Goal: Check status: Check status

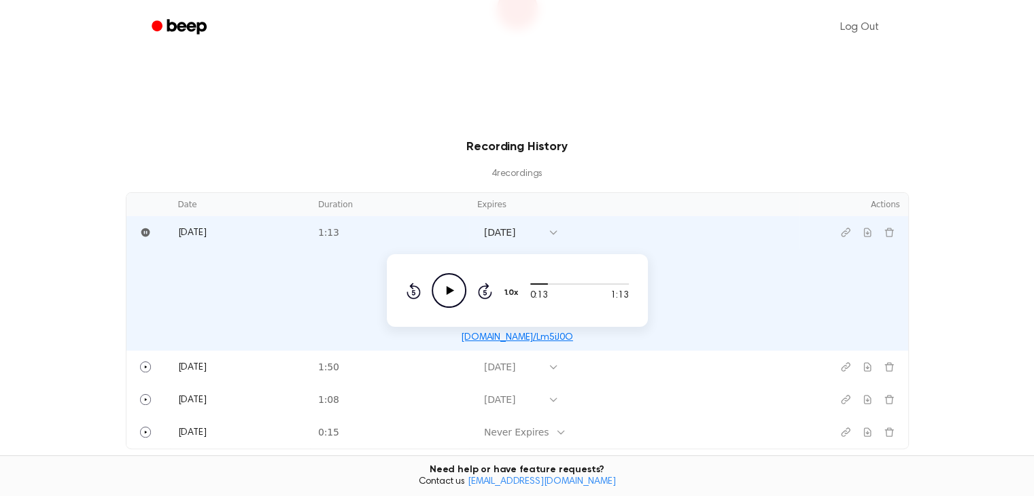
click at [945, 234] on div "Recording History 4 recording s Date Duration Expires Actions [DATE] 1:13 [DATE…" at bounding box center [516, 293] width 1001 height 311
click at [196, 230] on span "[DATE]" at bounding box center [192, 233] width 29 height 10
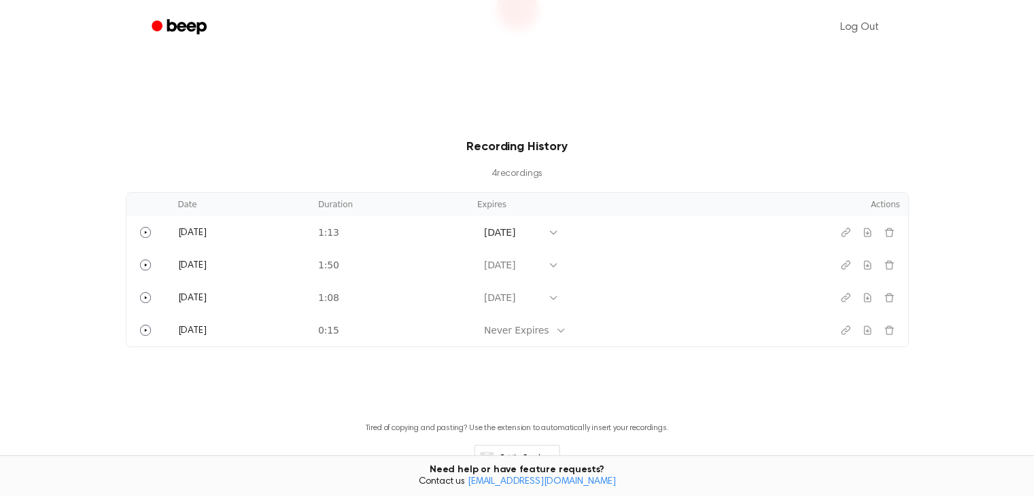
click at [752, 224] on td "[DATE]" at bounding box center [634, 232] width 330 height 33
click at [559, 229] on icon at bounding box center [553, 232] width 11 height 11
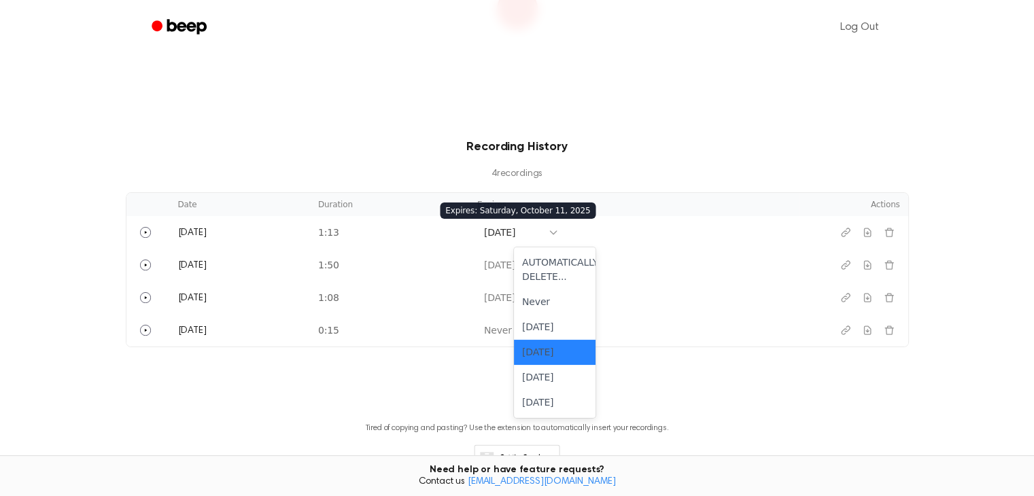
click at [559, 229] on icon at bounding box center [553, 232] width 11 height 11
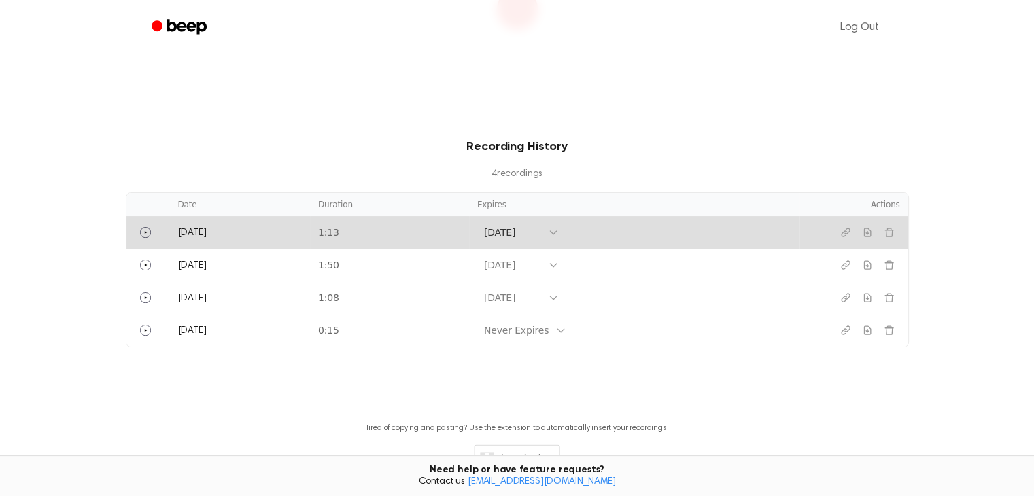
click at [230, 229] on td "[DATE]" at bounding box center [240, 232] width 140 height 33
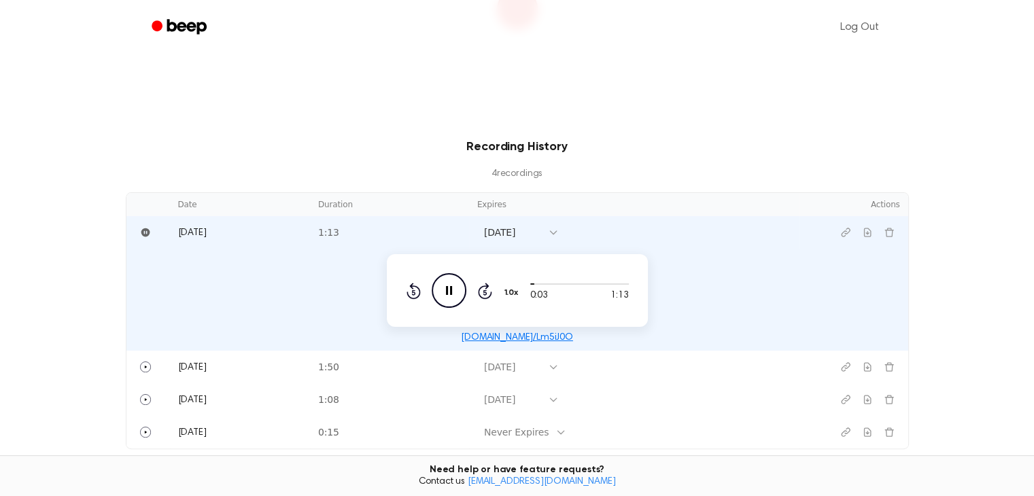
click at [444, 288] on icon "Pause Audio" at bounding box center [449, 290] width 35 height 35
click at [63, 252] on div "Recording History 4 recording s Date Duration Expires Actions [DATE] 1:13 [DATE…" at bounding box center [516, 293] width 1001 height 311
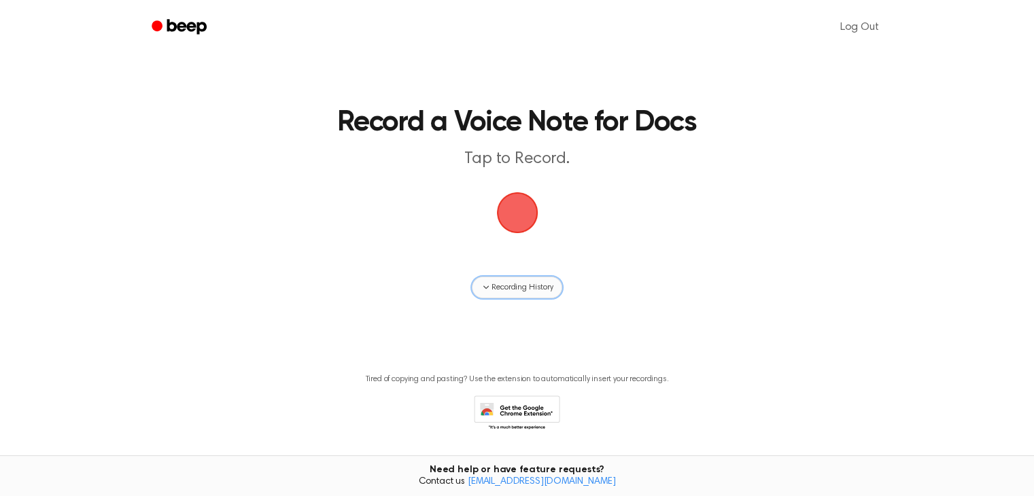
click at [525, 283] on span "Recording History" at bounding box center [521, 287] width 61 height 12
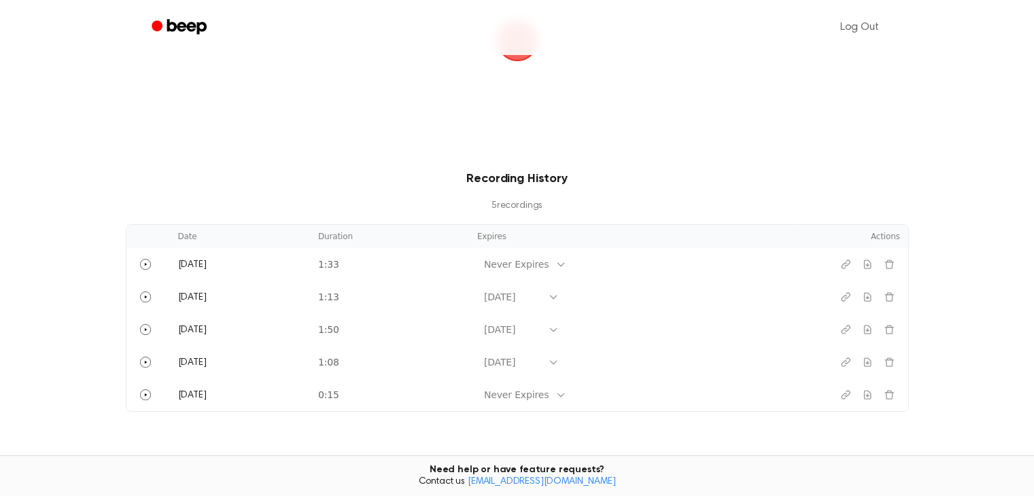
scroll to position [204, 0]
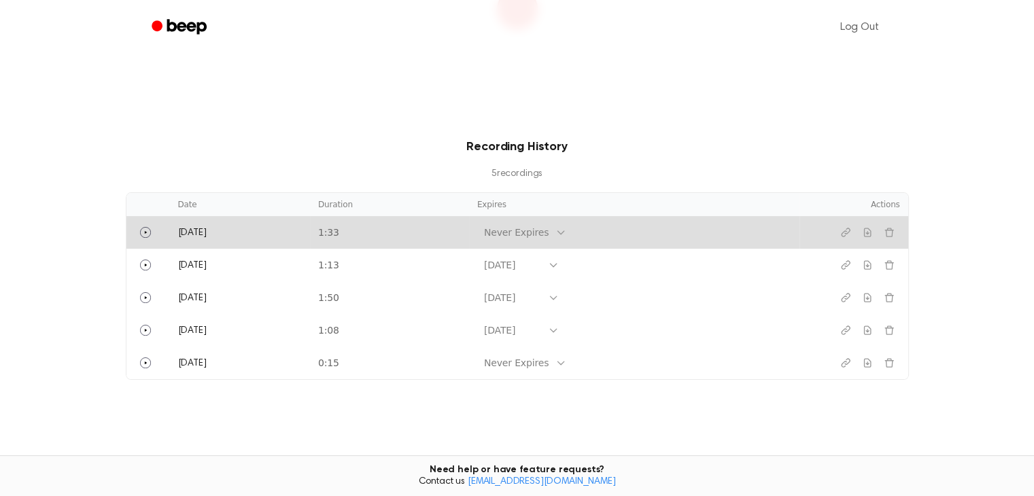
click at [566, 234] on icon at bounding box center [560, 232] width 11 height 11
click at [569, 351] on div "[DATE]" at bounding box center [555, 352] width 82 height 25
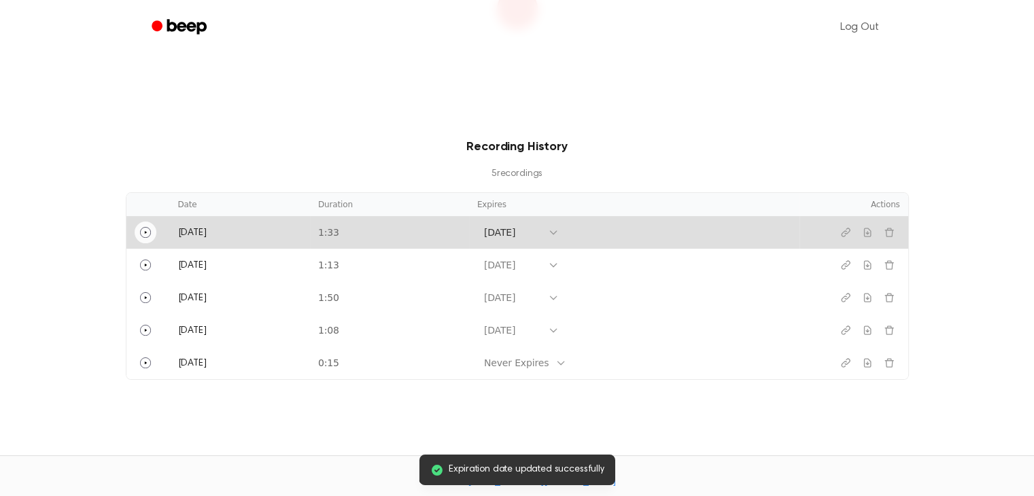
click at [150, 234] on button "Play" at bounding box center [146, 233] width 22 height 22
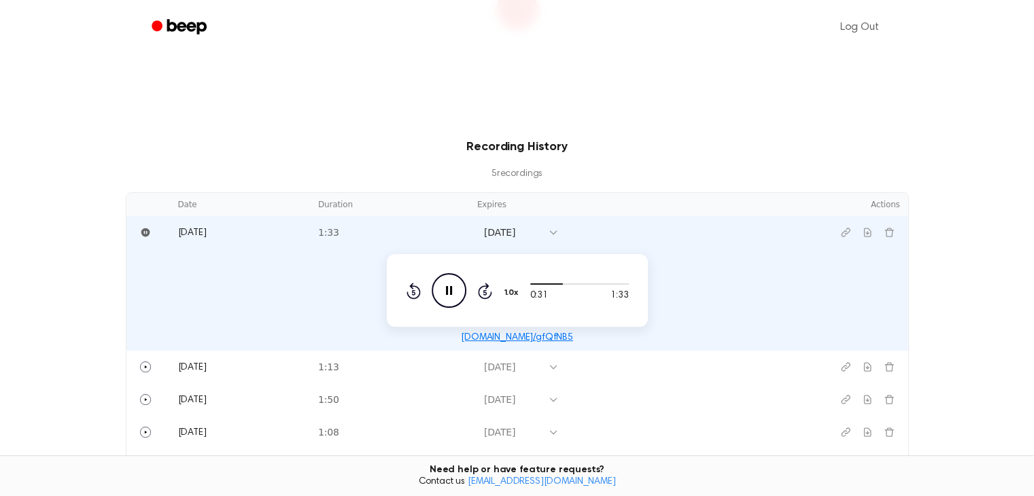
click at [444, 292] on icon "Pause Audio" at bounding box center [449, 290] width 35 height 35
click at [840, 228] on icon "Copy link" at bounding box center [845, 232] width 11 height 11
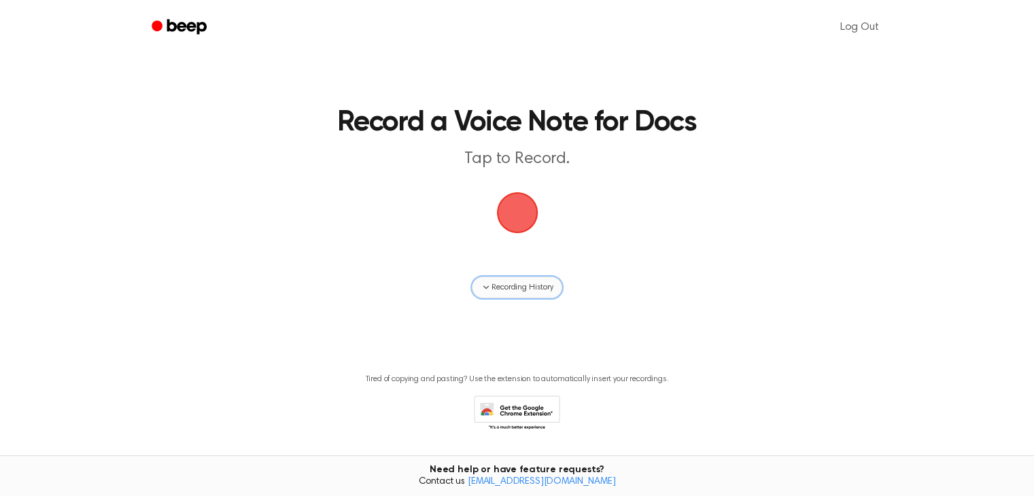
click at [507, 294] on button "Recording History" at bounding box center [517, 288] width 90 height 22
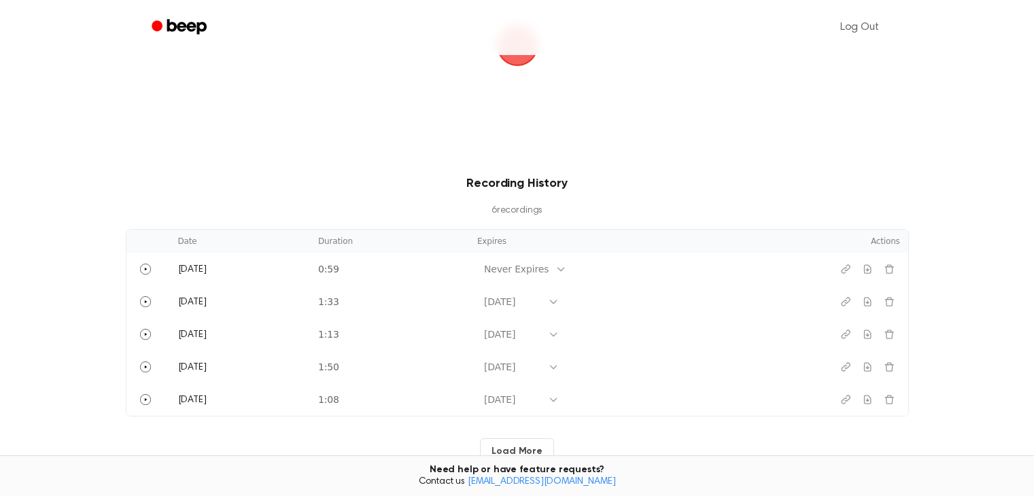
scroll to position [204, 0]
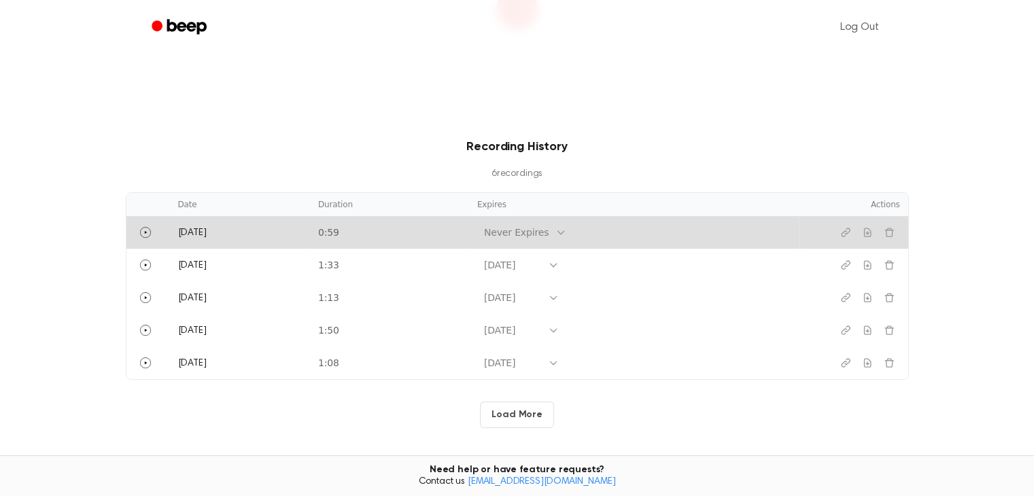
click at [566, 229] on icon at bounding box center [560, 232] width 11 height 11
click at [546, 348] on div "[DATE]" at bounding box center [542, 352] width 82 height 25
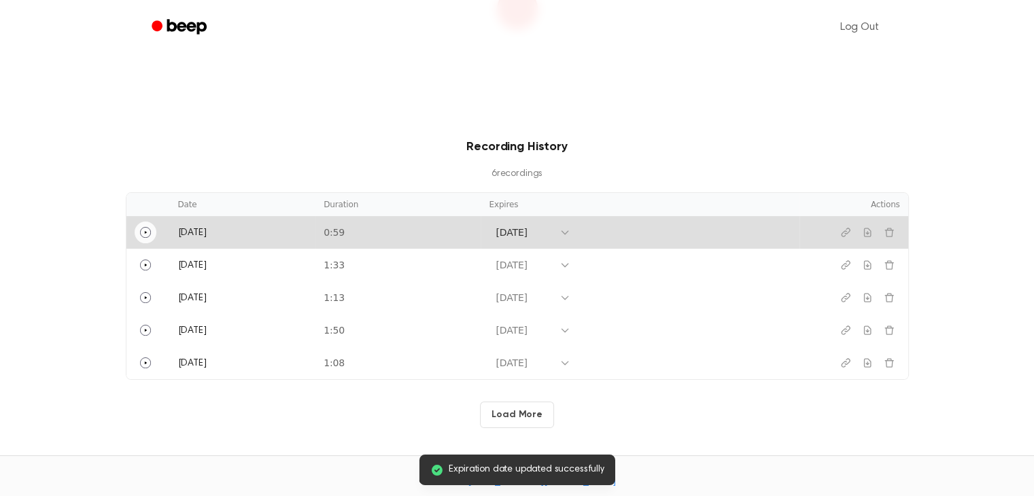
click at [140, 234] on circle "Play" at bounding box center [145, 232] width 10 height 10
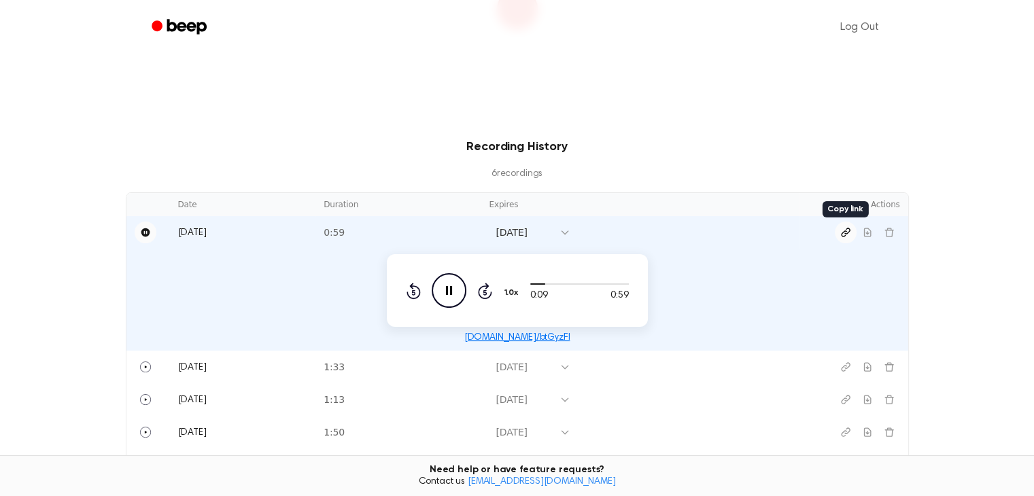
click at [841, 233] on icon "Copy link" at bounding box center [845, 232] width 8 height 8
